Goal: Transaction & Acquisition: Subscribe to service/newsletter

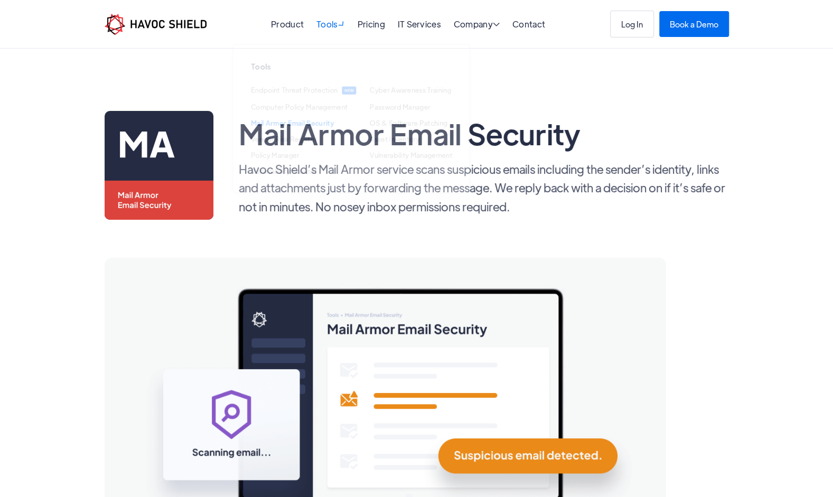
click at [316, 22] on div "Tools " at bounding box center [330, 25] width 29 height 10
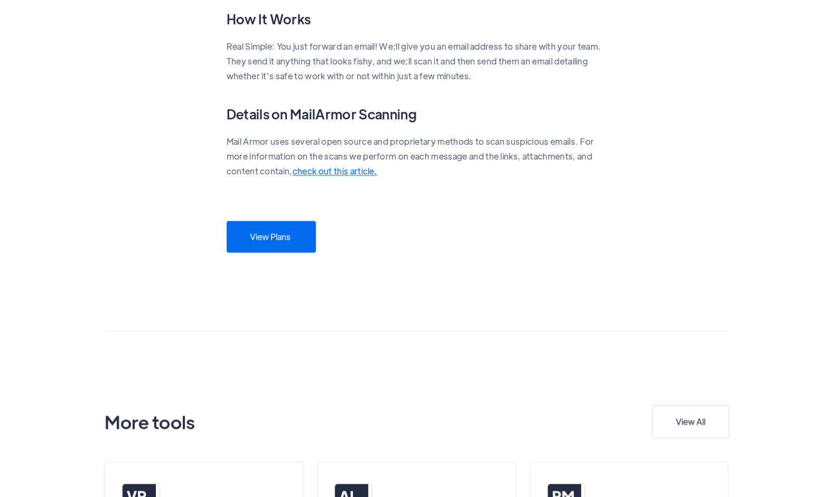
scroll to position [821, 0]
click at [240, 246] on link "View Plans" at bounding box center [270, 233] width 89 height 32
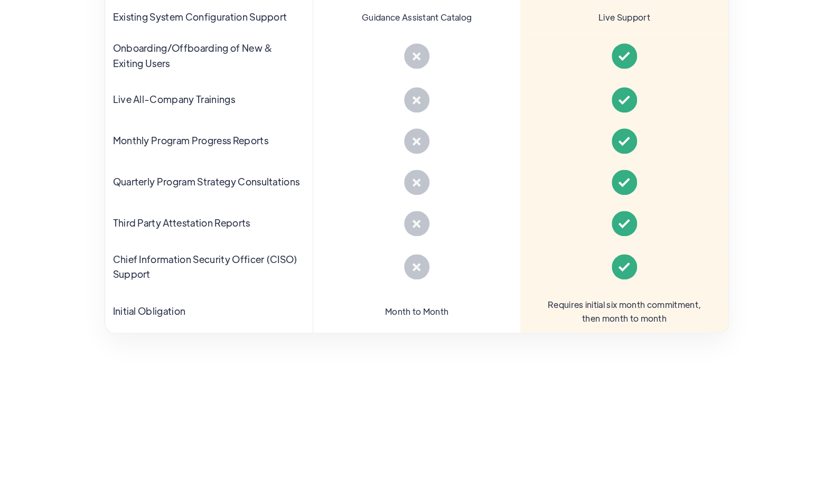
scroll to position [802, 0]
